Goal: Information Seeking & Learning: Learn about a topic

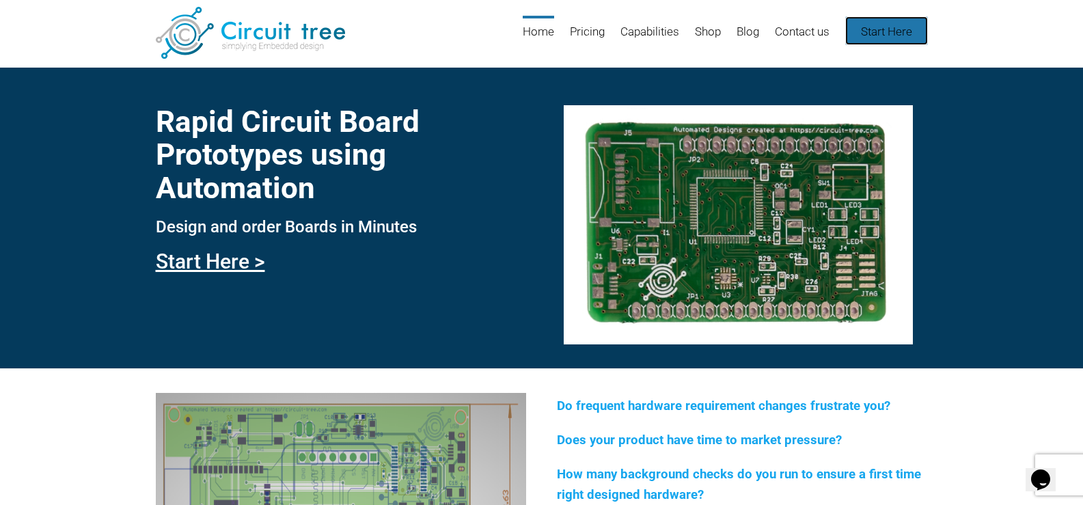
click at [870, 34] on link "Start Here" at bounding box center [886, 30] width 83 height 29
click at [742, 31] on link "Blog" at bounding box center [747, 38] width 23 height 44
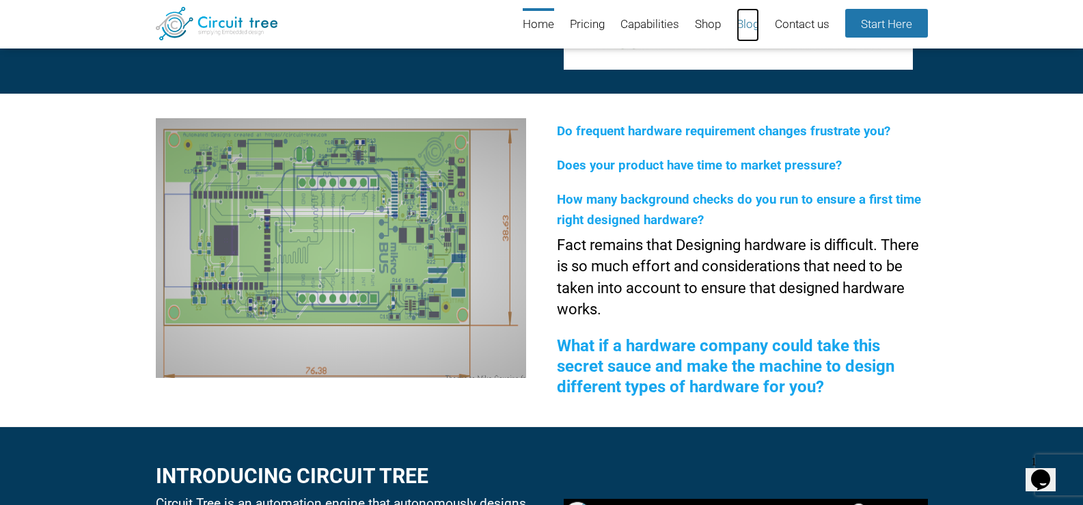
scroll to position [255, 0]
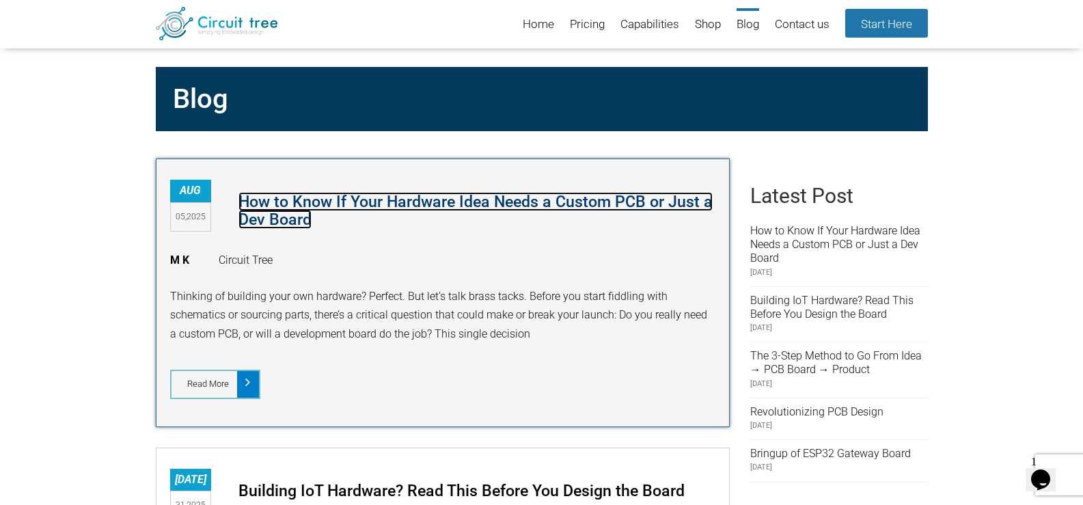
click at [441, 202] on link "How to Know If Your Hardware Idea Needs a Custom PCB or Just a Dev Board" at bounding box center [475, 210] width 474 height 37
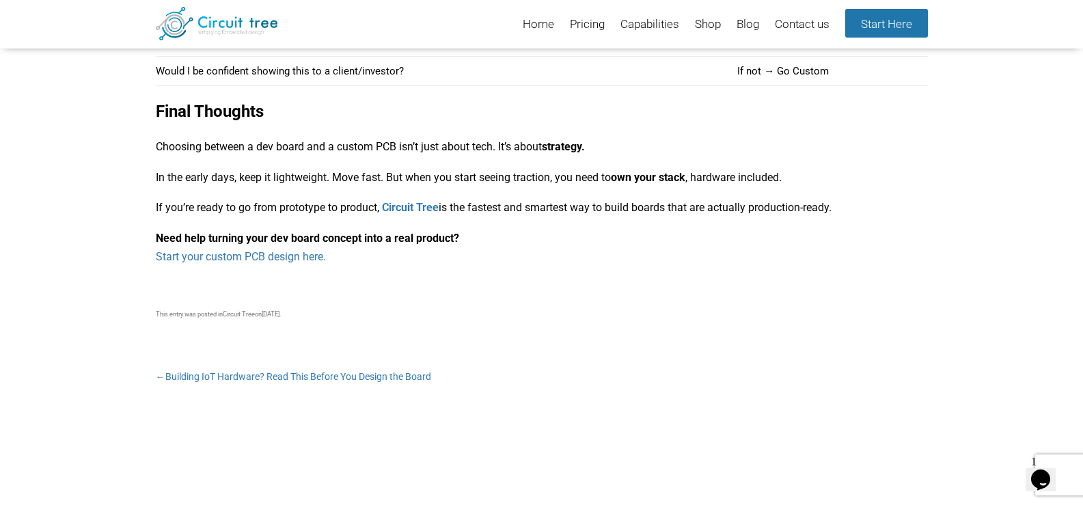
scroll to position [1967, 0]
